Goal: Navigation & Orientation: Find specific page/section

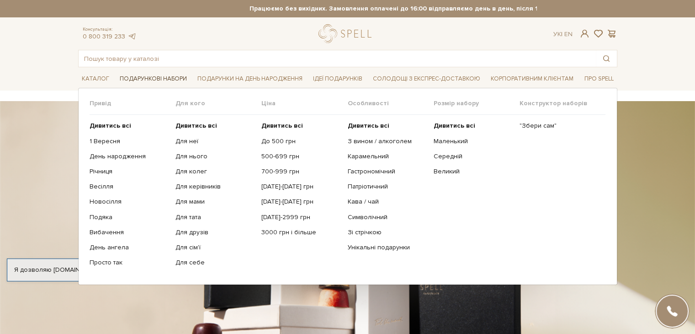
click at [145, 81] on span "Подарункові набори" at bounding box center [153, 79] width 75 height 14
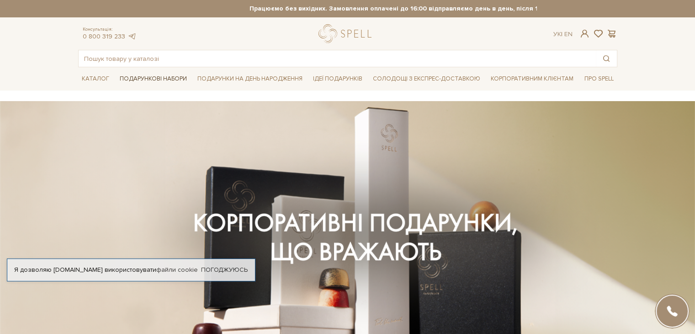
click at [144, 80] on span "Подарункові набори" at bounding box center [153, 79] width 75 height 14
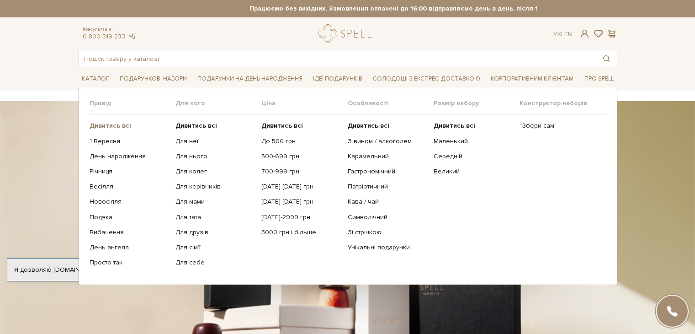
click at [114, 125] on b "Дивитись всі" at bounding box center [111, 126] width 42 height 8
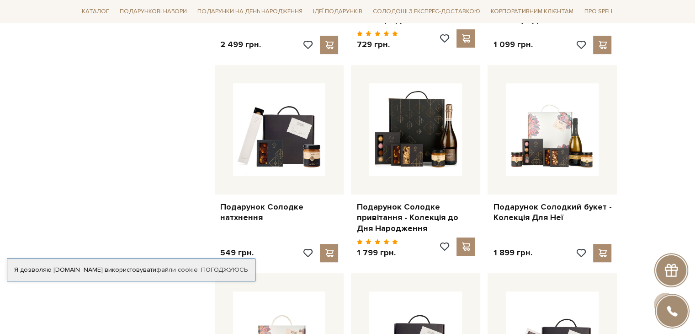
scroll to position [732, 0]
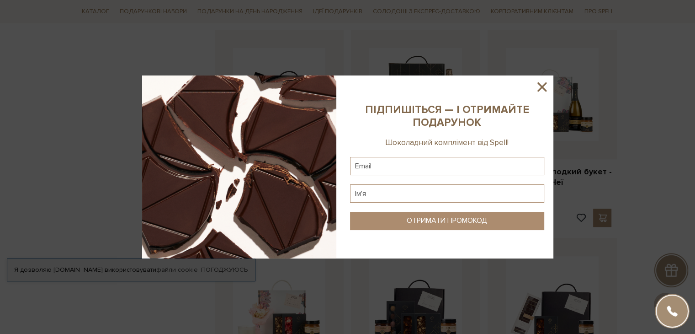
click at [540, 86] on icon at bounding box center [542, 86] width 9 height 9
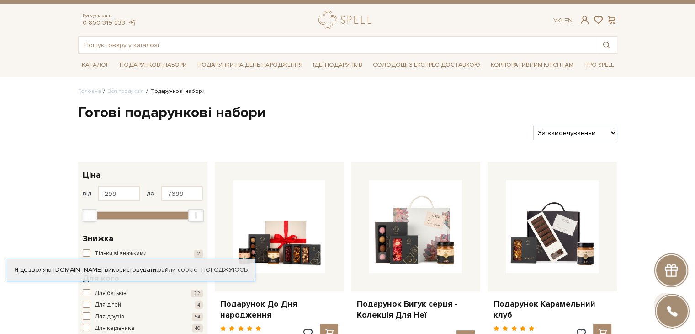
scroll to position [0, 0]
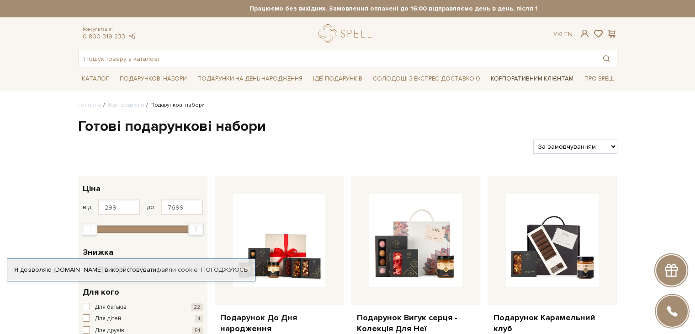
click at [535, 79] on link "Корпоративним клієнтам" at bounding box center [532, 79] width 90 height 16
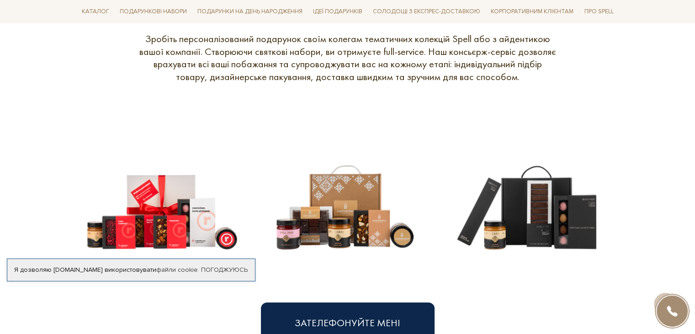
scroll to position [457, 0]
